Goal: Task Accomplishment & Management: Manage account settings

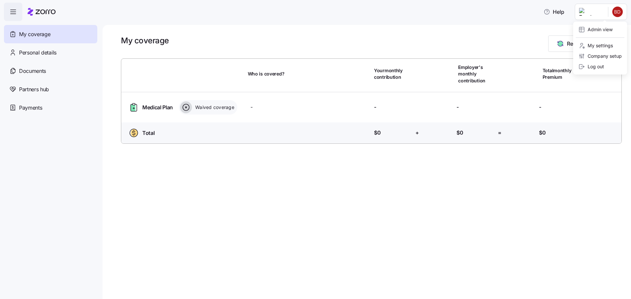
click at [619, 13] on html "Help My coverage Personal details Documents Partners hub Payments My coverage R…" at bounding box center [315, 148] width 631 height 296
click at [597, 32] on div "Admin view" at bounding box center [596, 29] width 34 height 7
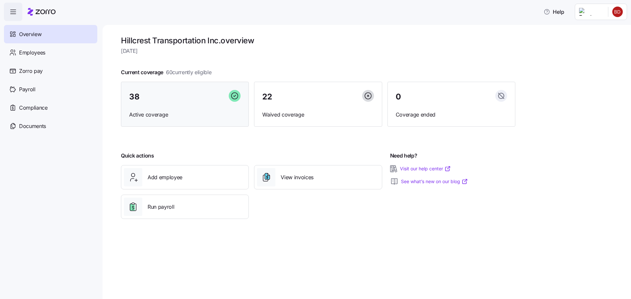
click at [200, 102] on div "38" at bounding box center [184, 97] width 111 height 14
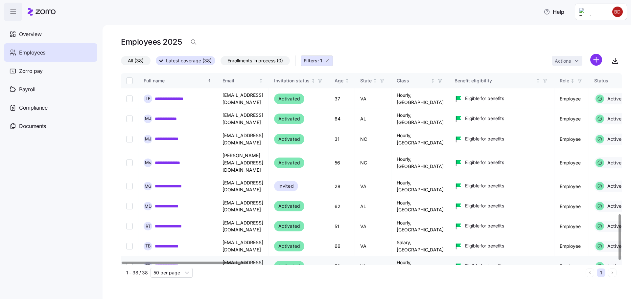
scroll to position [592, 0]
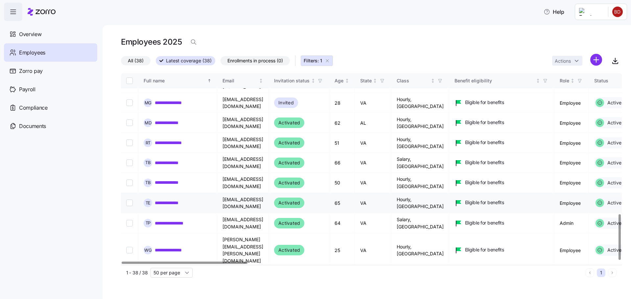
click at [192, 200] on link "**********" at bounding box center [177, 203] width 44 height 7
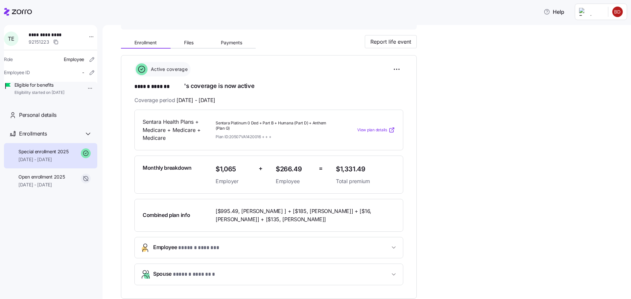
scroll to position [66, 0]
